Goal: Task Accomplishment & Management: Manage account settings

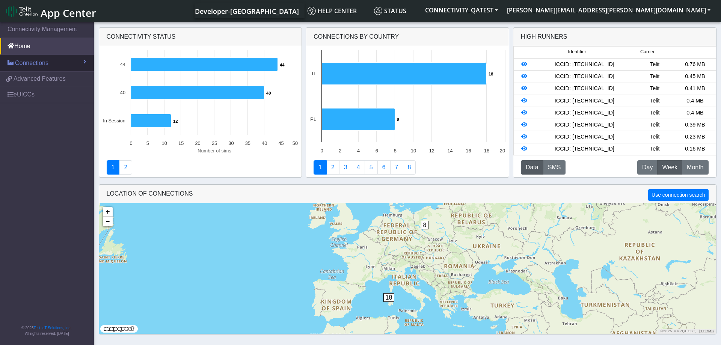
click at [38, 63] on span "Connections" at bounding box center [31, 63] width 33 height 9
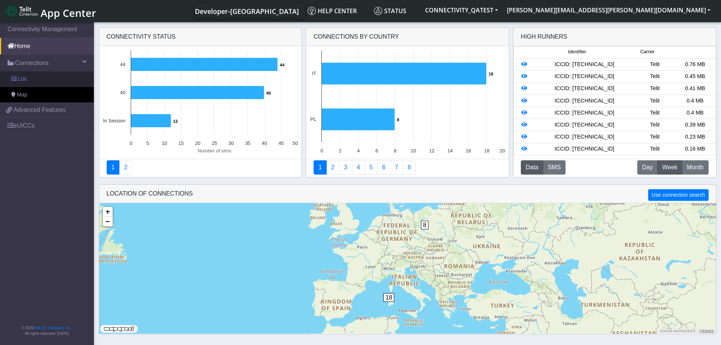
click at [37, 78] on link "List" at bounding box center [47, 79] width 94 height 16
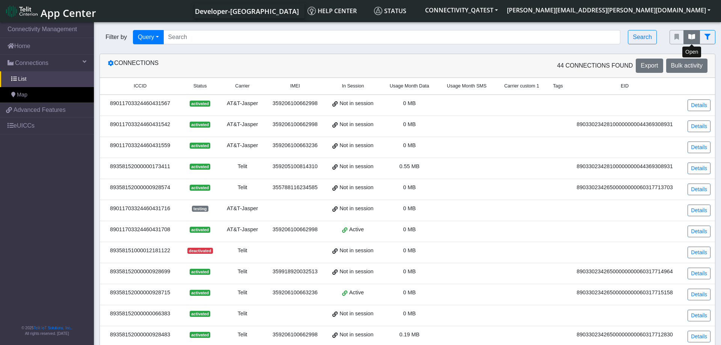
click at [689, 42] on button "fitlers menu" at bounding box center [691, 37] width 17 height 14
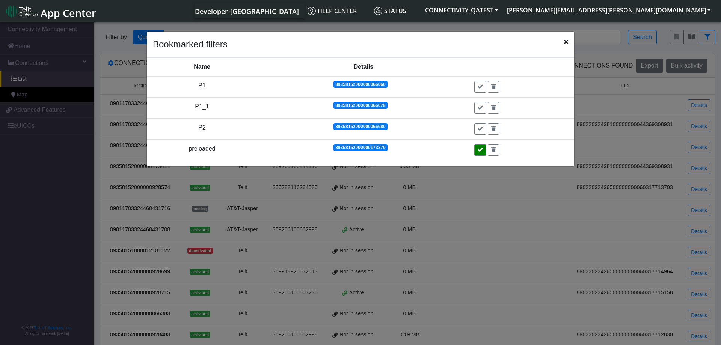
click at [478, 151] on button at bounding box center [480, 150] width 12 height 12
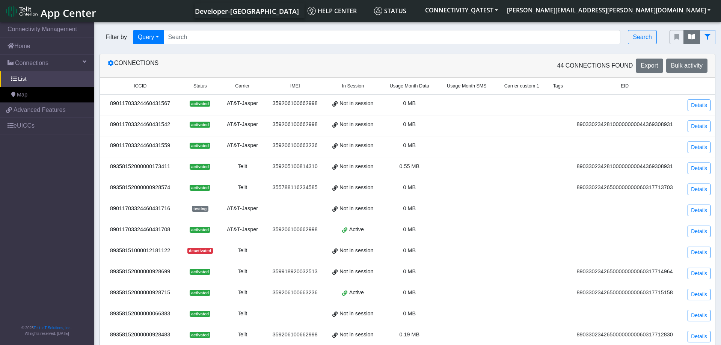
click at [690, 36] on icon "fitlers menu" at bounding box center [691, 37] width 7 height 6
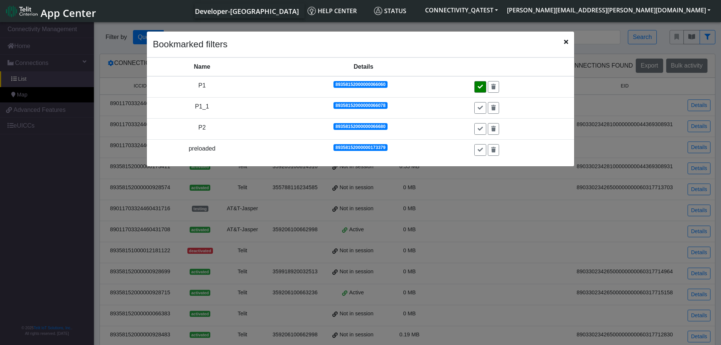
click at [480, 87] on icon at bounding box center [480, 86] width 5 height 5
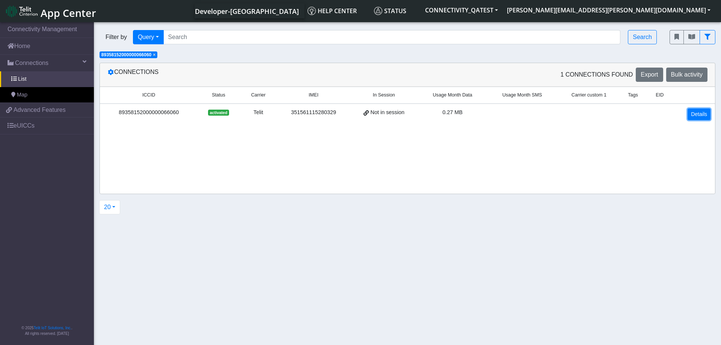
click at [695, 118] on link "Details" at bounding box center [699, 115] width 23 height 12
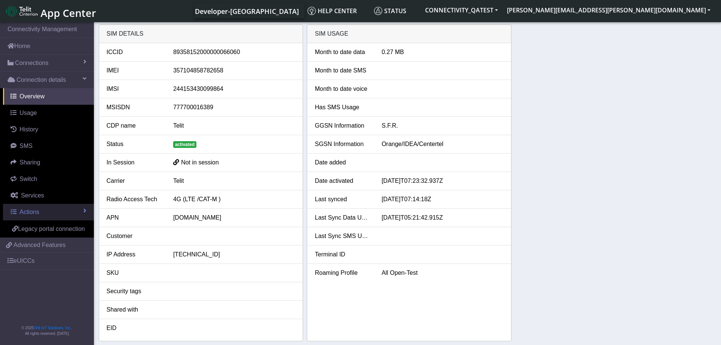
click at [58, 214] on link "Actions" at bounding box center [48, 212] width 91 height 17
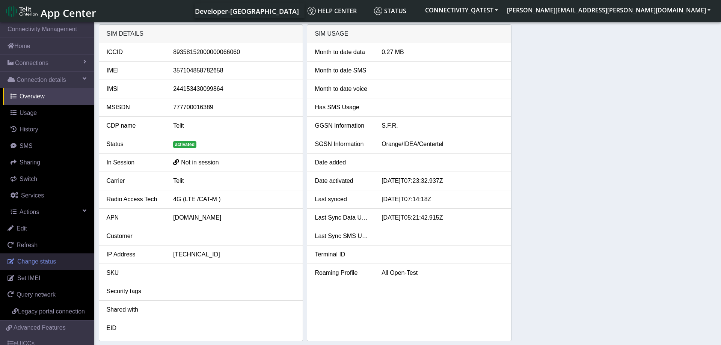
click at [30, 264] on span "Change status" at bounding box center [36, 261] width 39 height 6
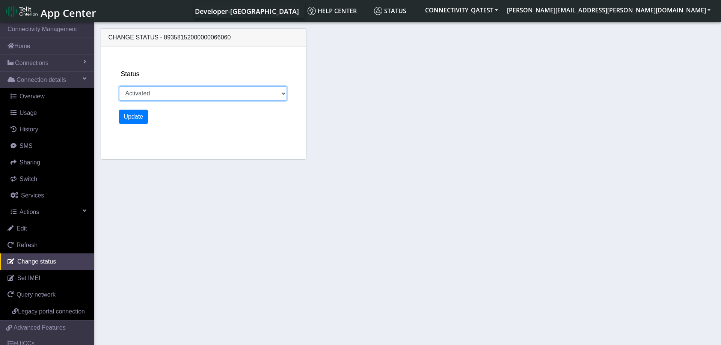
click at [119, 86] on select "Activated Deactivated Blocked" at bounding box center [203, 93] width 168 height 14
select select "deactivated"
click option "Deactivated" at bounding box center [0, 0] width 0 height 0
click at [137, 117] on button "Update" at bounding box center [133, 117] width 29 height 14
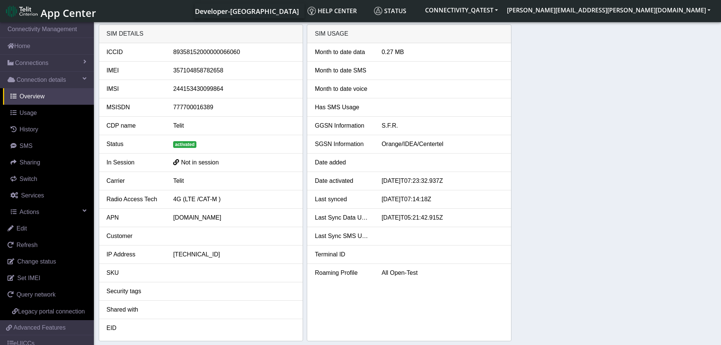
click at [559, 132] on div "SIM details ICCID 89358152000000066060 IMEI 357104858782658 IMSI 24415343009986…" at bounding box center [408, 182] width 618 height 317
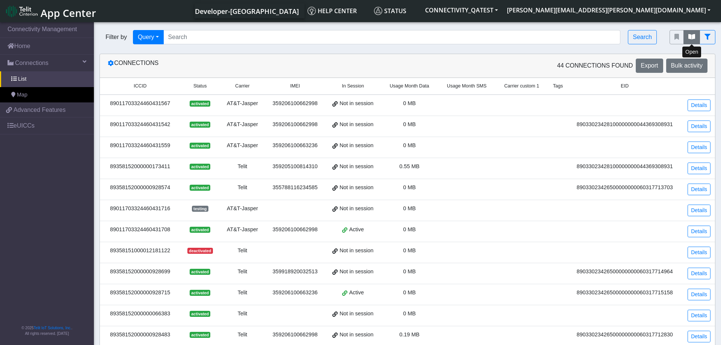
click at [691, 39] on icon "fitlers menu" at bounding box center [691, 37] width 7 height 6
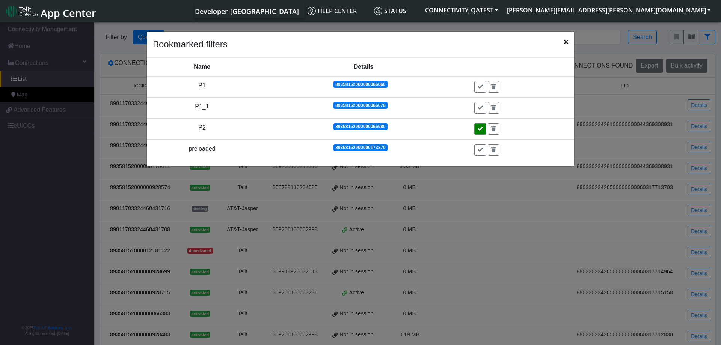
click at [483, 132] on button at bounding box center [480, 129] width 12 height 12
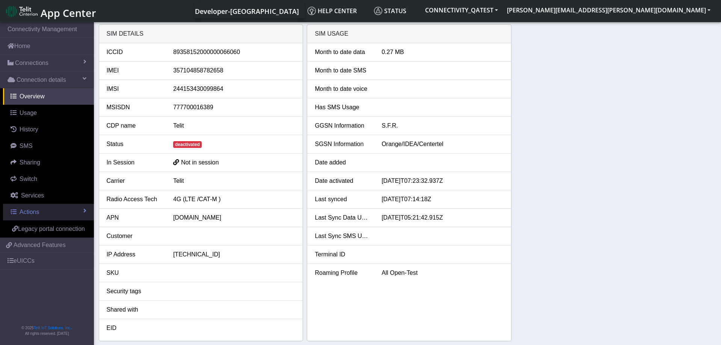
click at [47, 213] on link "Actions" at bounding box center [48, 212] width 91 height 17
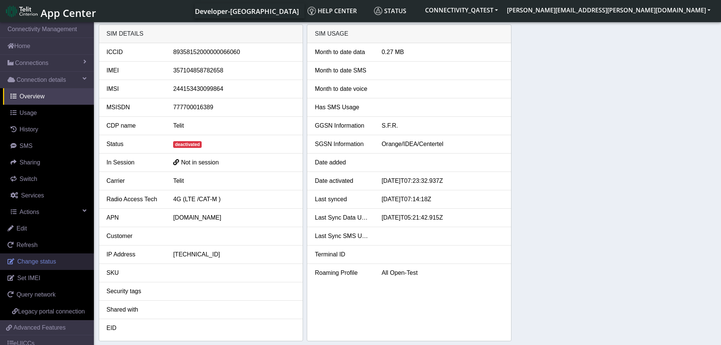
click at [42, 262] on span "Change status" at bounding box center [36, 261] width 39 height 6
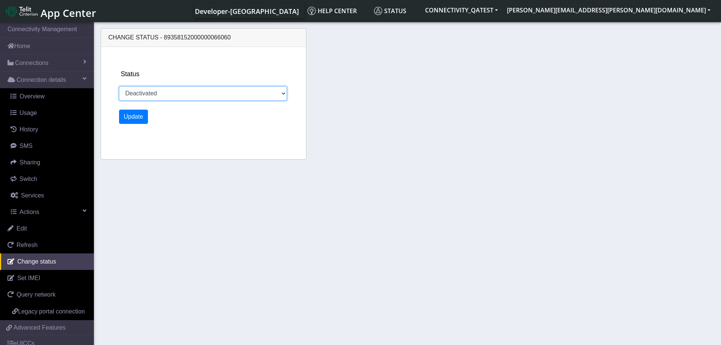
click at [119, 86] on select "Activated Deactivated Blocked" at bounding box center [203, 93] width 168 height 14
select select "activated"
click option "Activated" at bounding box center [0, 0] width 0 height 0
click at [137, 119] on button "Update" at bounding box center [133, 117] width 29 height 14
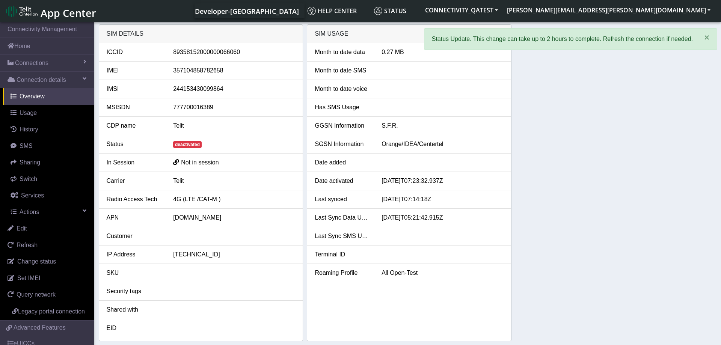
click at [591, 181] on div "SIM details ICCID 89358152000000066060 IMEI 357104858782658 IMSI 24415343009986…" at bounding box center [408, 182] width 618 height 317
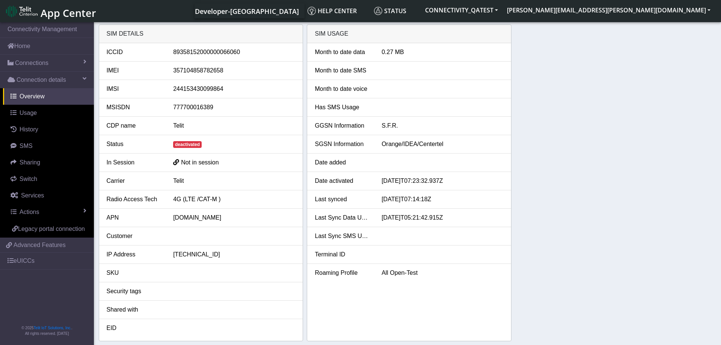
click at [568, 196] on div "SIM details ICCID [TECHNICAL_ID] IMEI [TECHNICAL_ID] IMSI 244153430099864 MSISD…" at bounding box center [408, 182] width 618 height 317
click at [567, 173] on div "SIM details ICCID [TECHNICAL_ID] IMEI [TECHNICAL_ID] IMSI 244153430099864 MSISD…" at bounding box center [408, 182] width 618 height 317
click at [616, 199] on div "SIM details ICCID [TECHNICAL_ID] IMEI [TECHNICAL_ID] IMSI 244153430099864 MSISD…" at bounding box center [408, 182] width 618 height 317
